Goal: Information Seeking & Learning: Learn about a topic

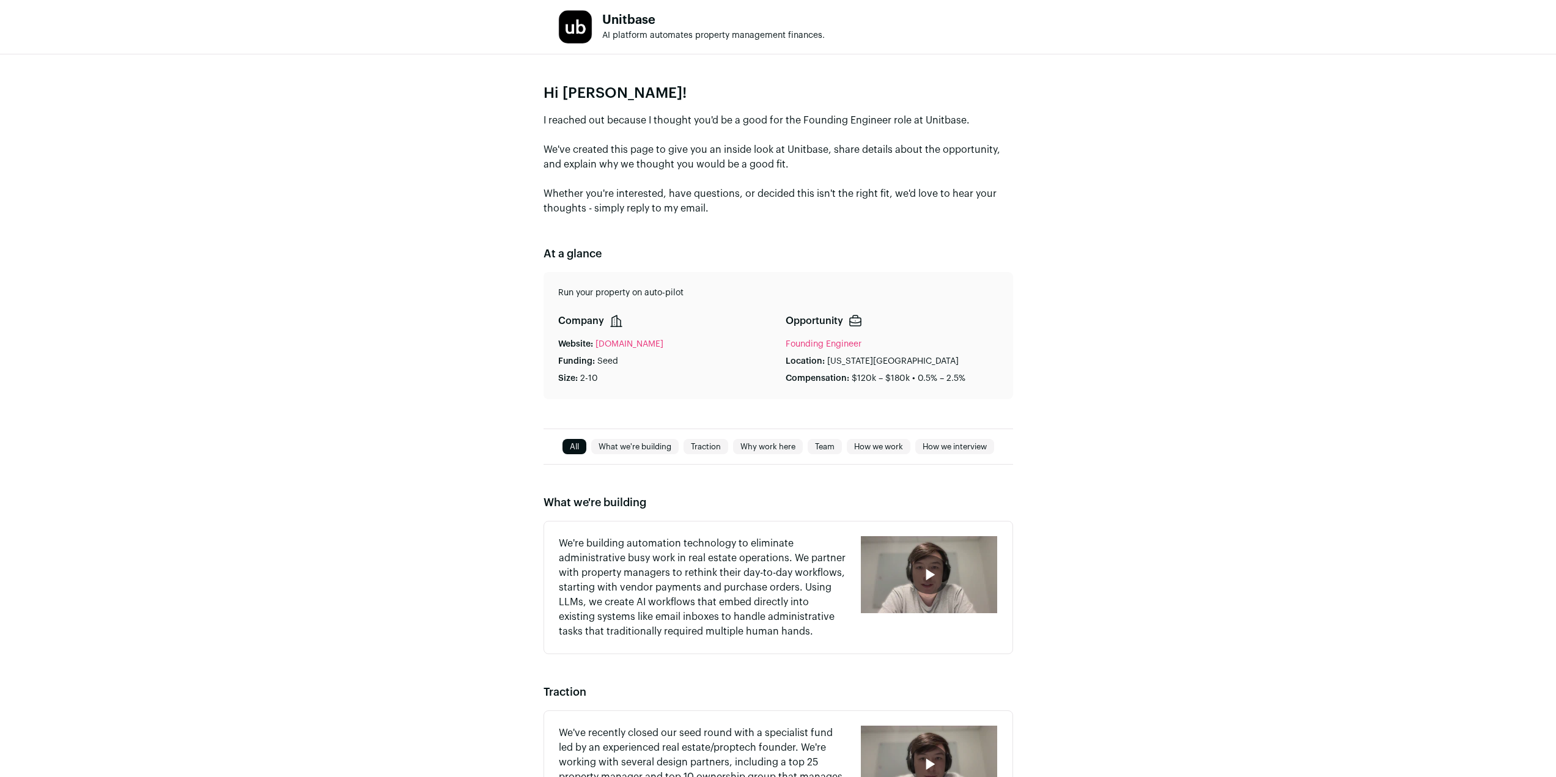
drag, startPoint x: 601, startPoint y: 35, endPoint x: 863, endPoint y: 45, distance: 261.8
click at [856, 40] on div "Unitbase AI platform automates property management finances." at bounding box center [777, 27] width 469 height 34
click at [608, 38] on span "AI platform automates property management finances." at bounding box center [713, 35] width 222 height 9
click at [836, 42] on div "Unitbase AI platform automates property management finances." at bounding box center [777, 27] width 469 height 34
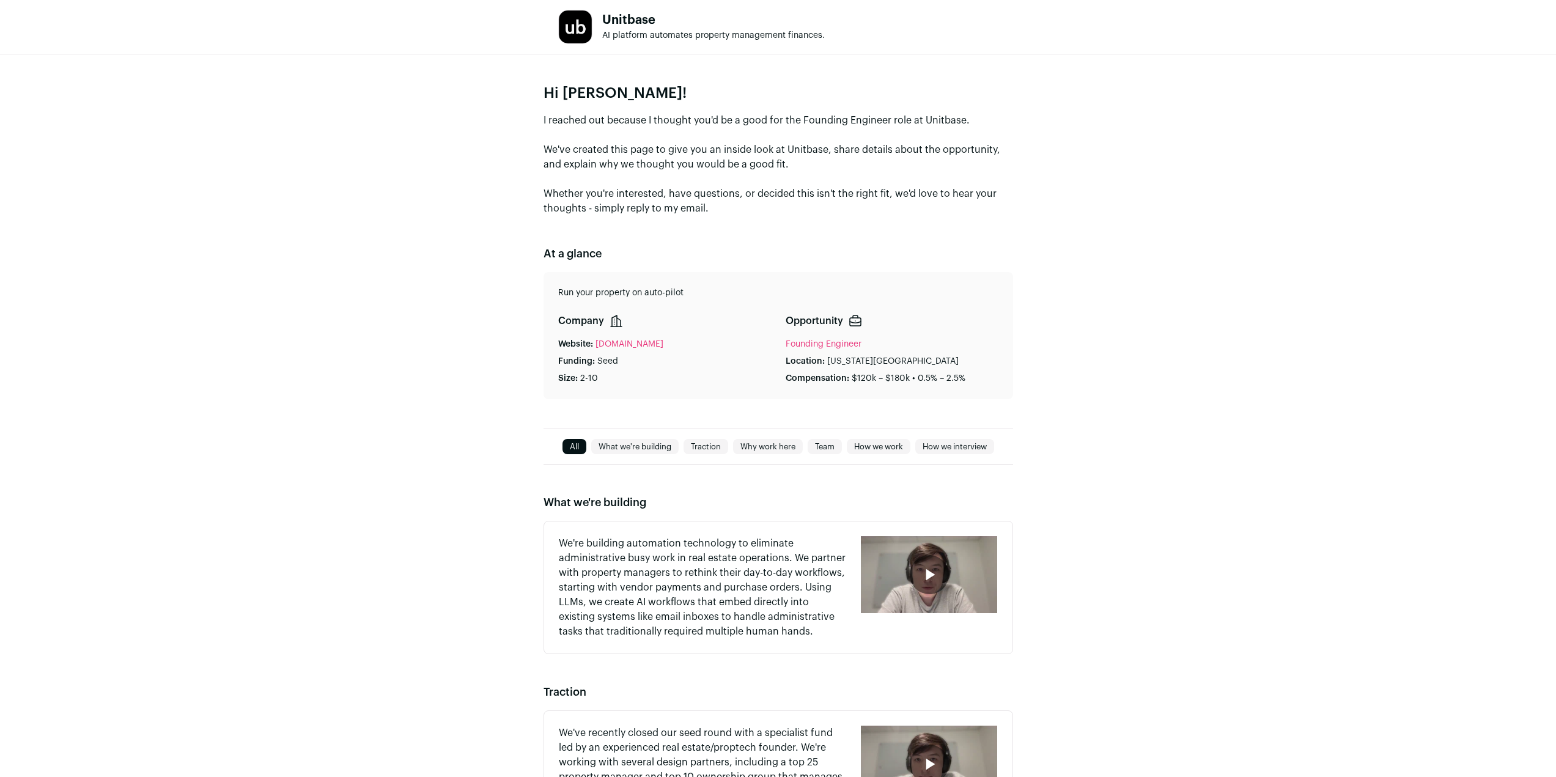
drag, startPoint x: 831, startPoint y: 32, endPoint x: 555, endPoint y: 37, distance: 276.3
click at [555, 37] on div "Unitbase AI platform automates property management finances." at bounding box center [777, 27] width 469 height 34
click at [722, 76] on div "Hi [PERSON_NAME]! I reached out because I thought you'd be a good for the Found…" at bounding box center [778, 241] width 1556 height 374
drag, startPoint x: 769, startPoint y: 43, endPoint x: 647, endPoint y: 46, distance: 122.3
click at [645, 46] on header "Unitbase AI platform automates property management finances." at bounding box center [778, 27] width 1556 height 54
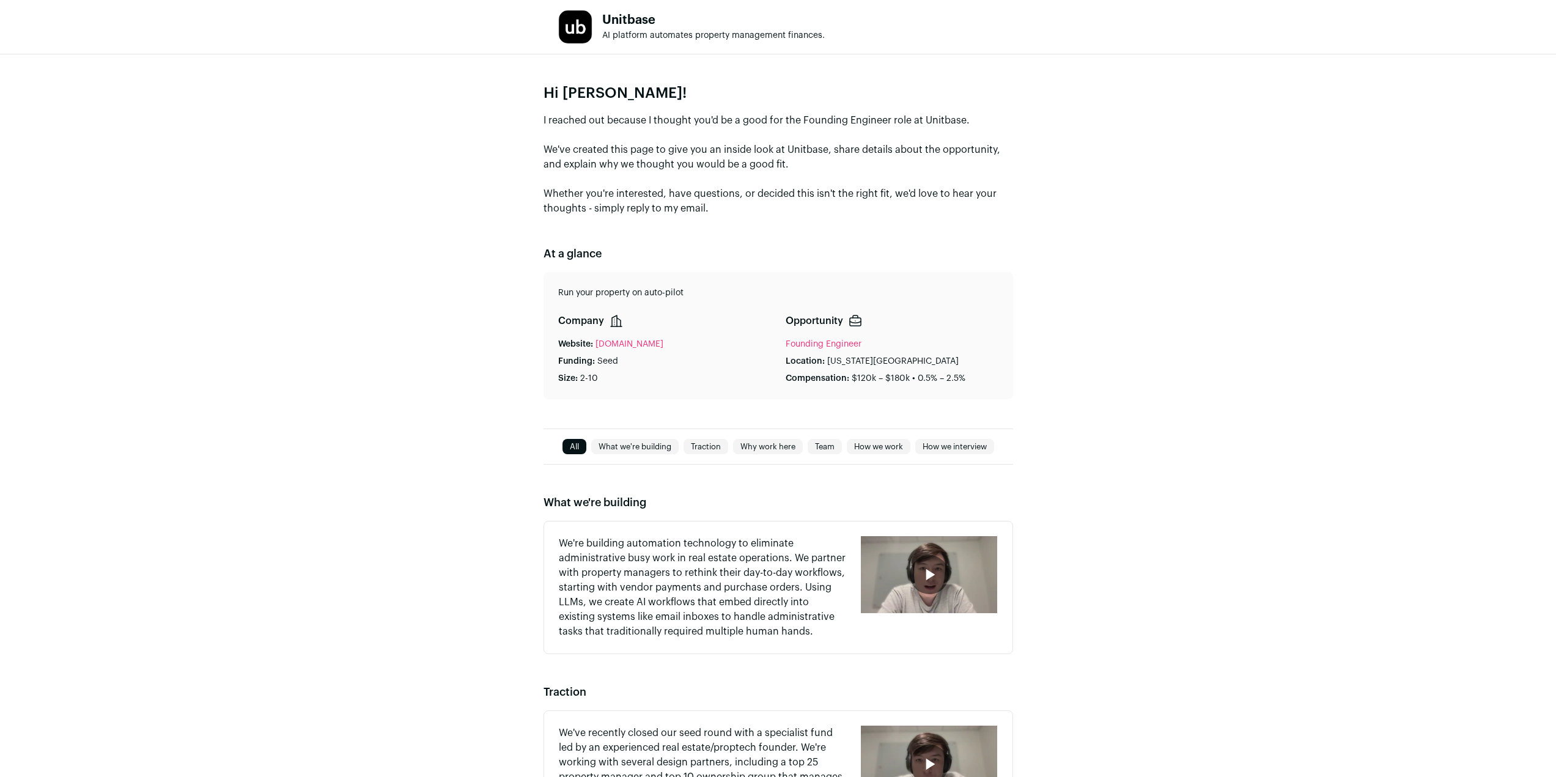
click at [686, 57] on div "Hi [PERSON_NAME]! I reached out because I thought you'd be a good for the Found…" at bounding box center [778, 241] width 1556 height 374
